Goal: Check status: Check status

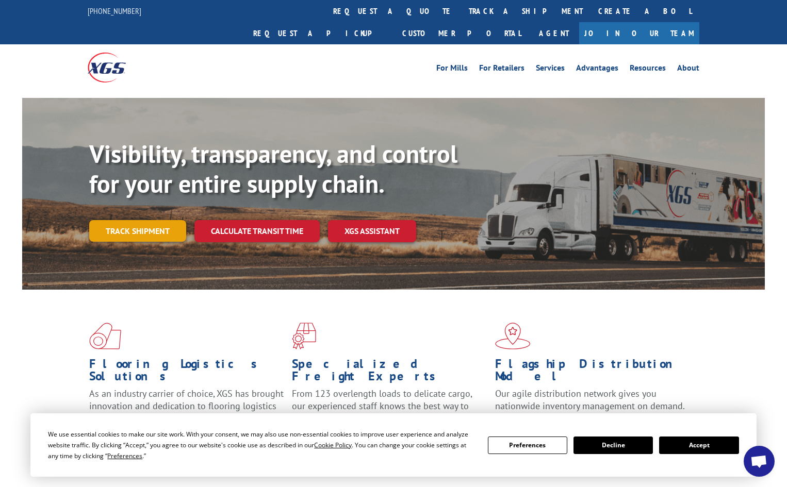
click at [133, 220] on link "Track shipment" at bounding box center [137, 231] width 97 height 22
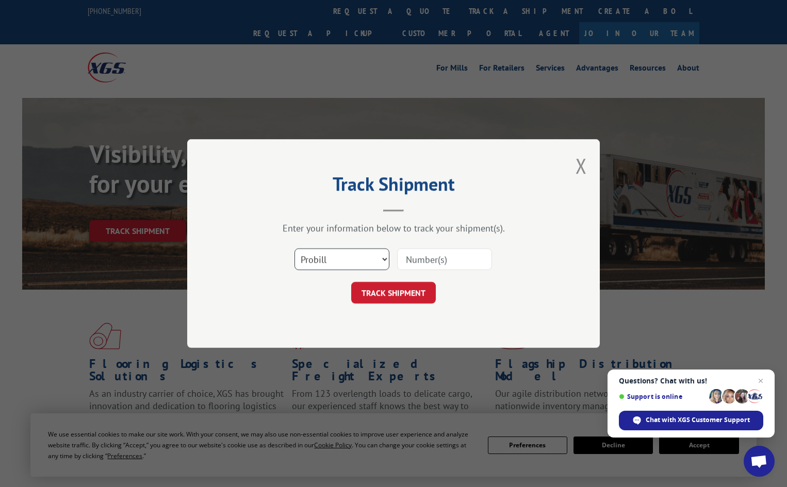
click at [303, 259] on select "Select category... Probill BOL PO" at bounding box center [341, 260] width 95 height 22
select select "bol"
click at [294, 249] on select "Select category... Probill BOL PO" at bounding box center [341, 260] width 95 height 22
click at [418, 266] on input at bounding box center [444, 260] width 95 height 22
paste input "07332592705457610"
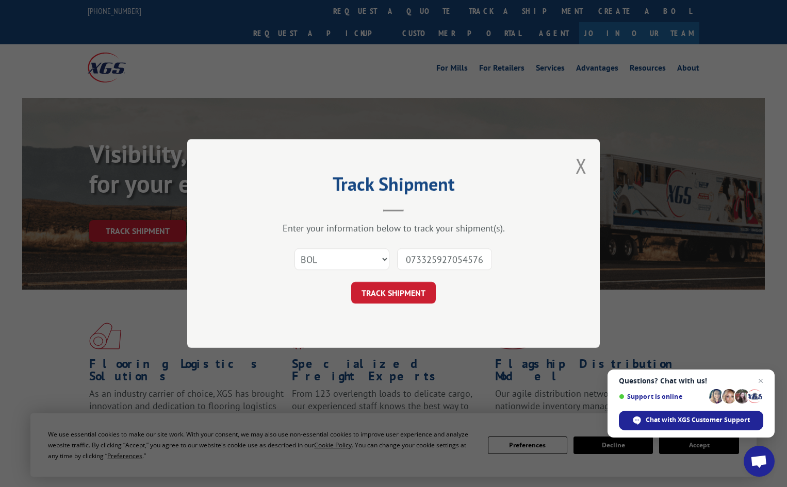
scroll to position [0, 8]
type input "07332592705457610"
click at [374, 298] on button "TRACK SHIPMENT" at bounding box center [393, 293] width 85 height 22
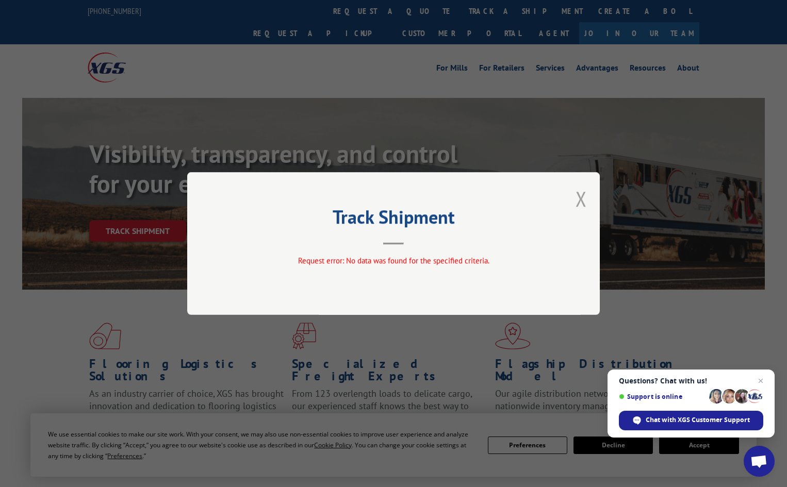
click at [577, 198] on button "Close modal" at bounding box center [580, 198] width 11 height 27
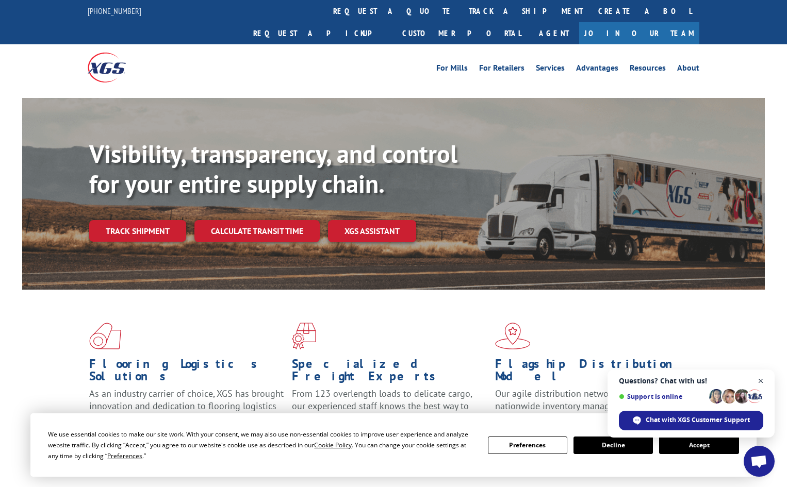
click at [759, 382] on span "Close chat" at bounding box center [760, 381] width 13 height 13
